Goal: Find specific page/section: Find specific page/section

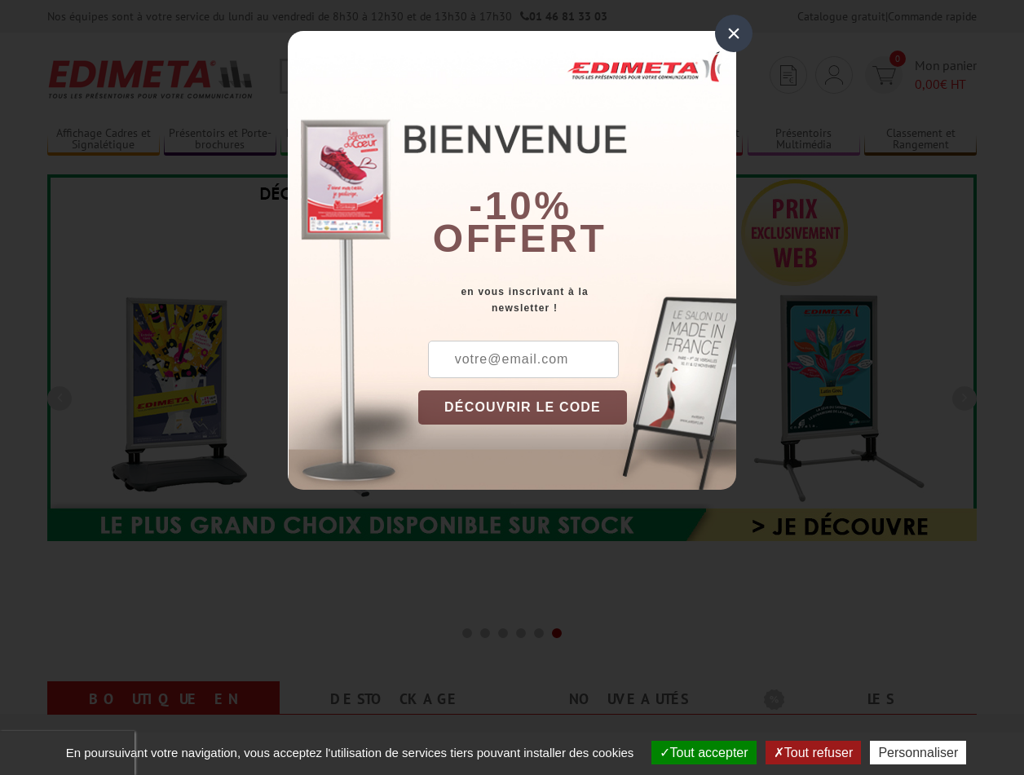
click at [696, 753] on button "Tout accepter" at bounding box center [704, 753] width 105 height 24
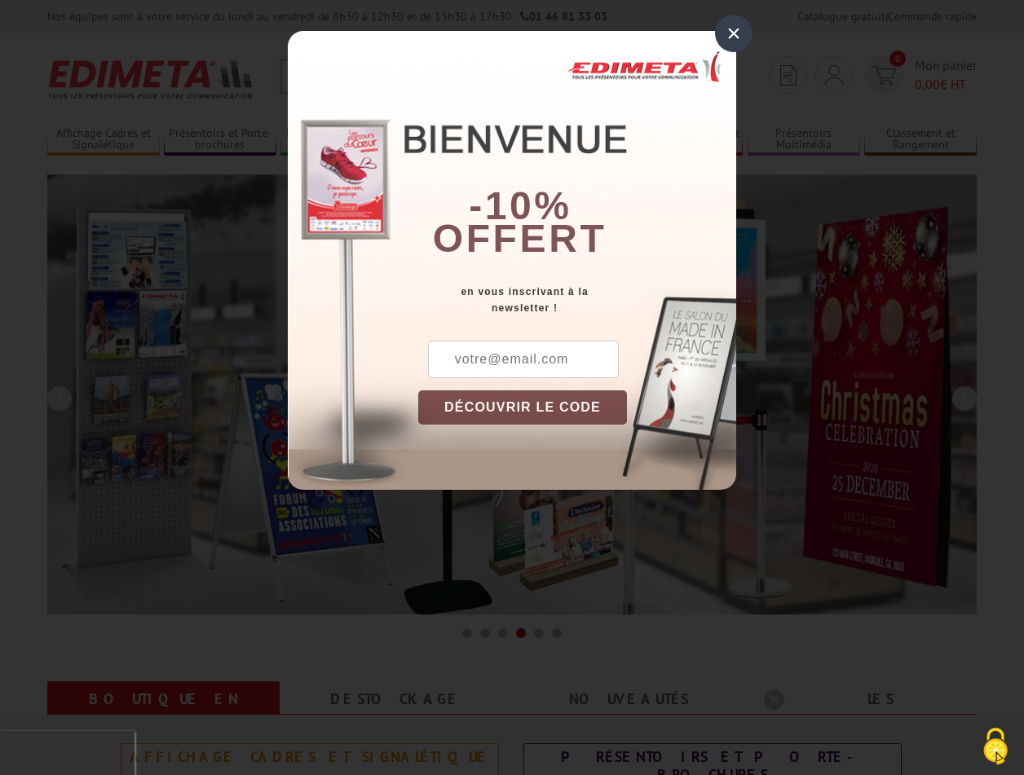
click at [734, 33] on div "×" at bounding box center [734, 34] width 38 height 38
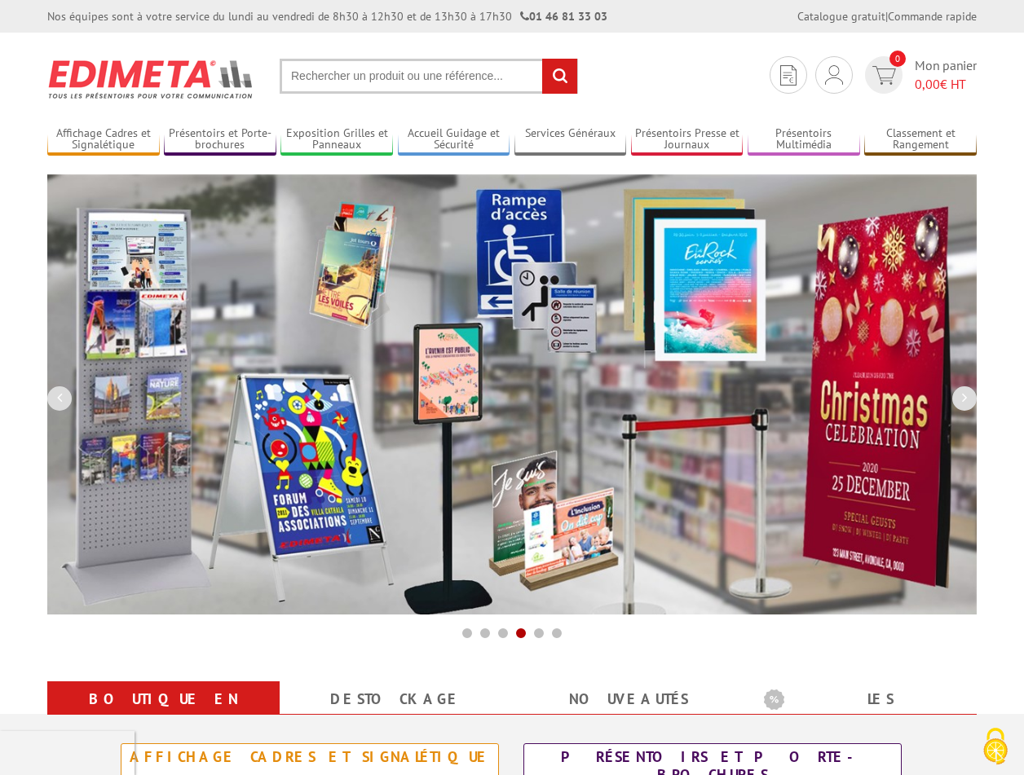
click at [0, 0] on div "Nos équipes sont à votre service du lundi au vendredi de 8h30 à 12h30 et de 13h…" at bounding box center [512, 16] width 1024 height 33
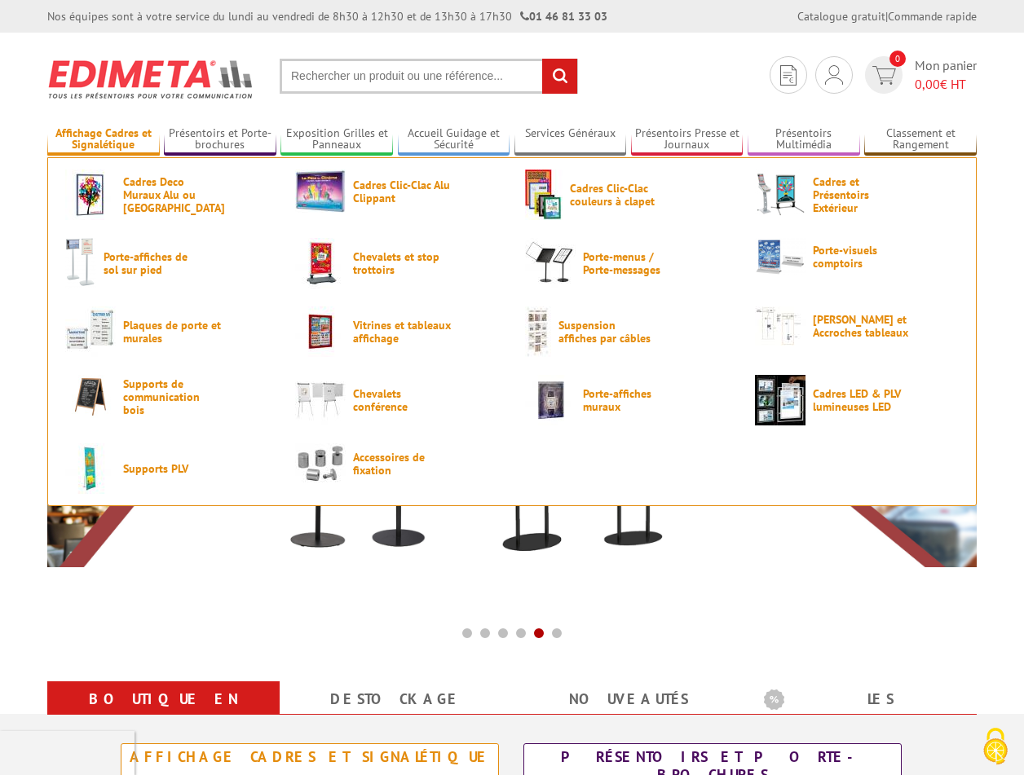
click at [103, 139] on link "Affichage Cadres et Signalétique" at bounding box center [103, 139] width 113 height 27
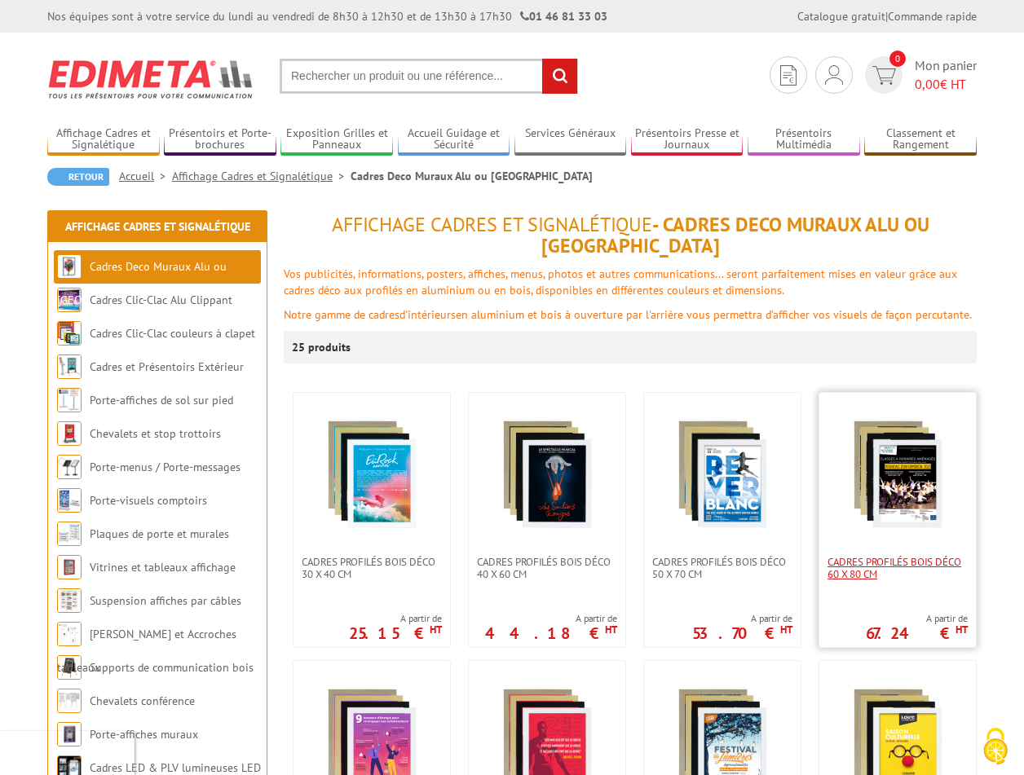
click at [898, 563] on span "Cadres Profilés Bois Déco 60 x 80 cm" at bounding box center [898, 568] width 140 height 24
